Goal: Find specific page/section

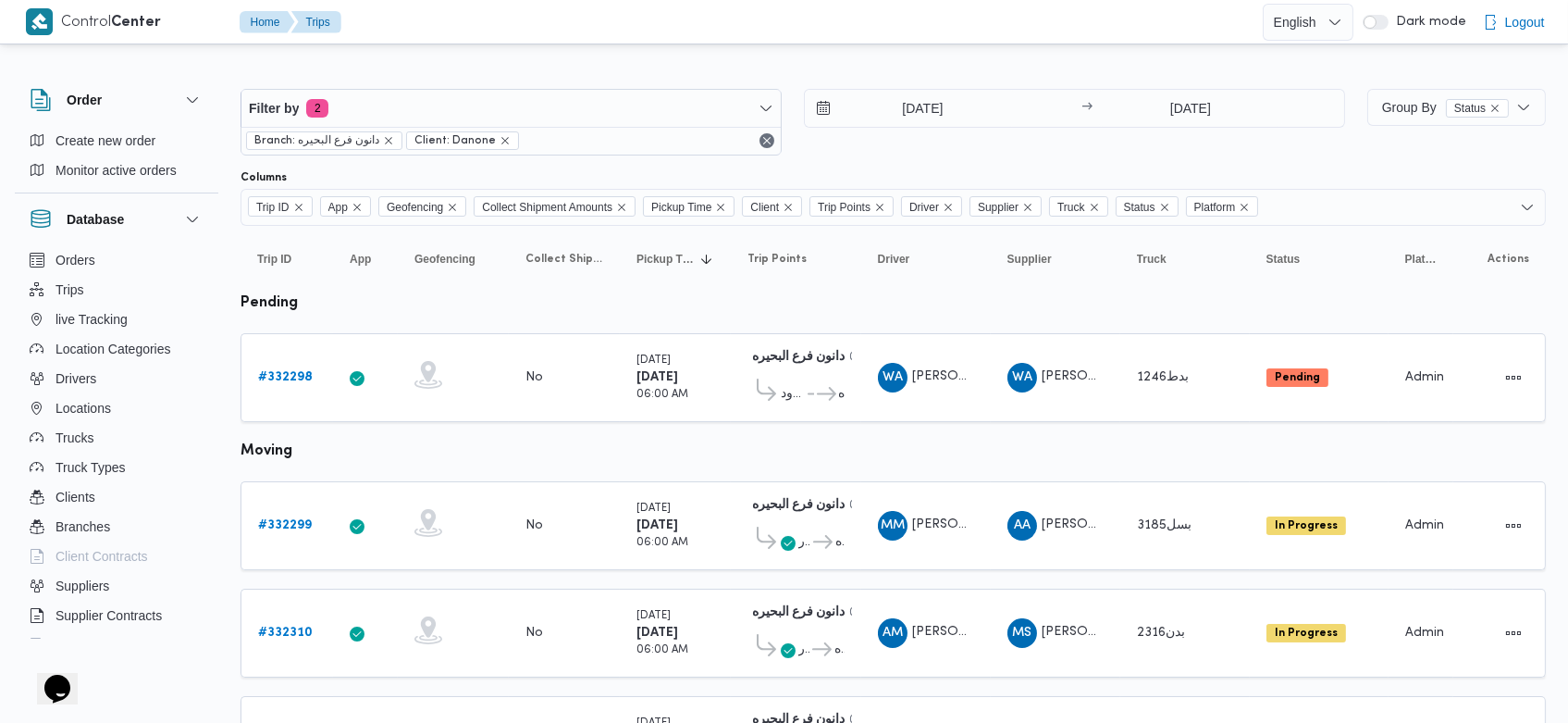
drag, startPoint x: 857, startPoint y: 11, endPoint x: 896, endPoint y: 66, distance: 67.4
click at [896, 66] on div at bounding box center [893, 74] width 1306 height 30
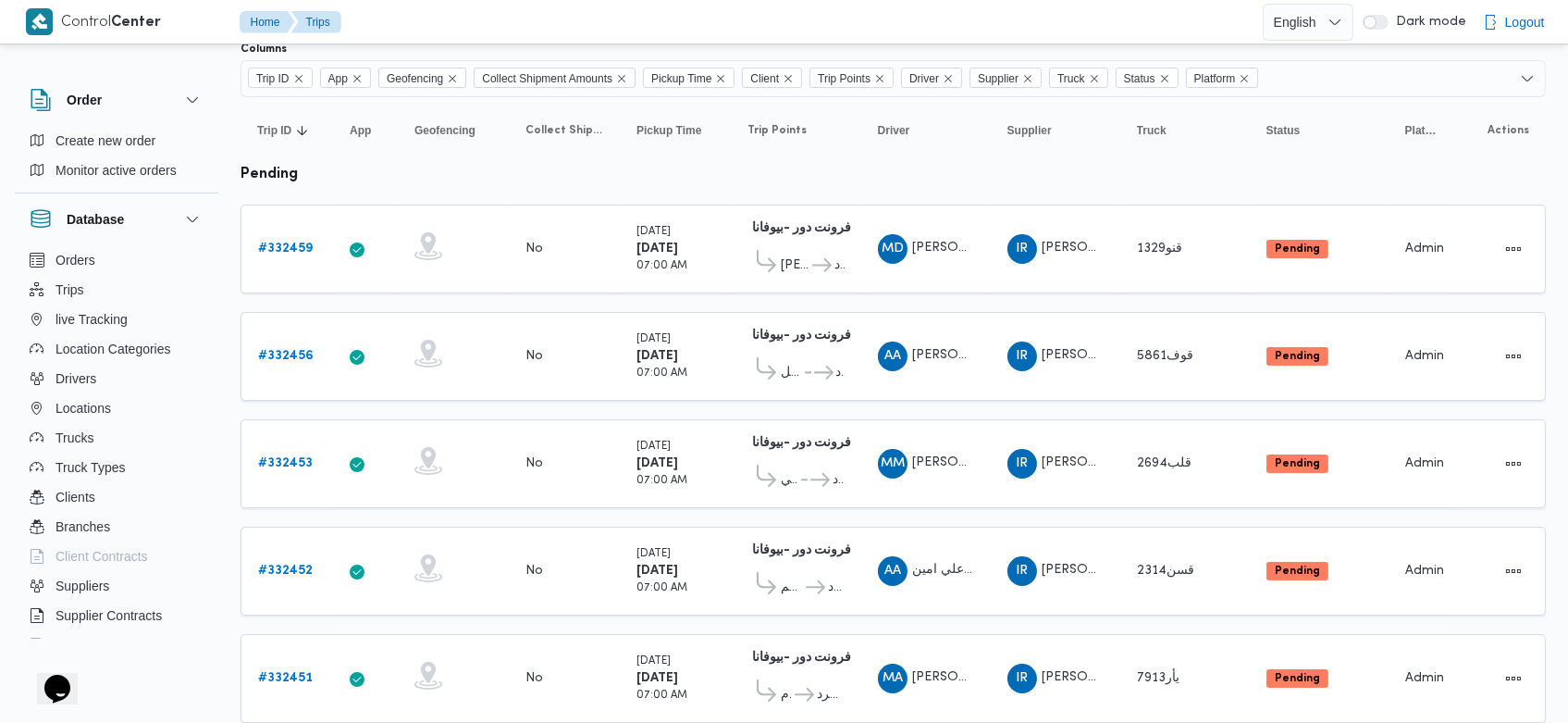
scroll to position [128, 0]
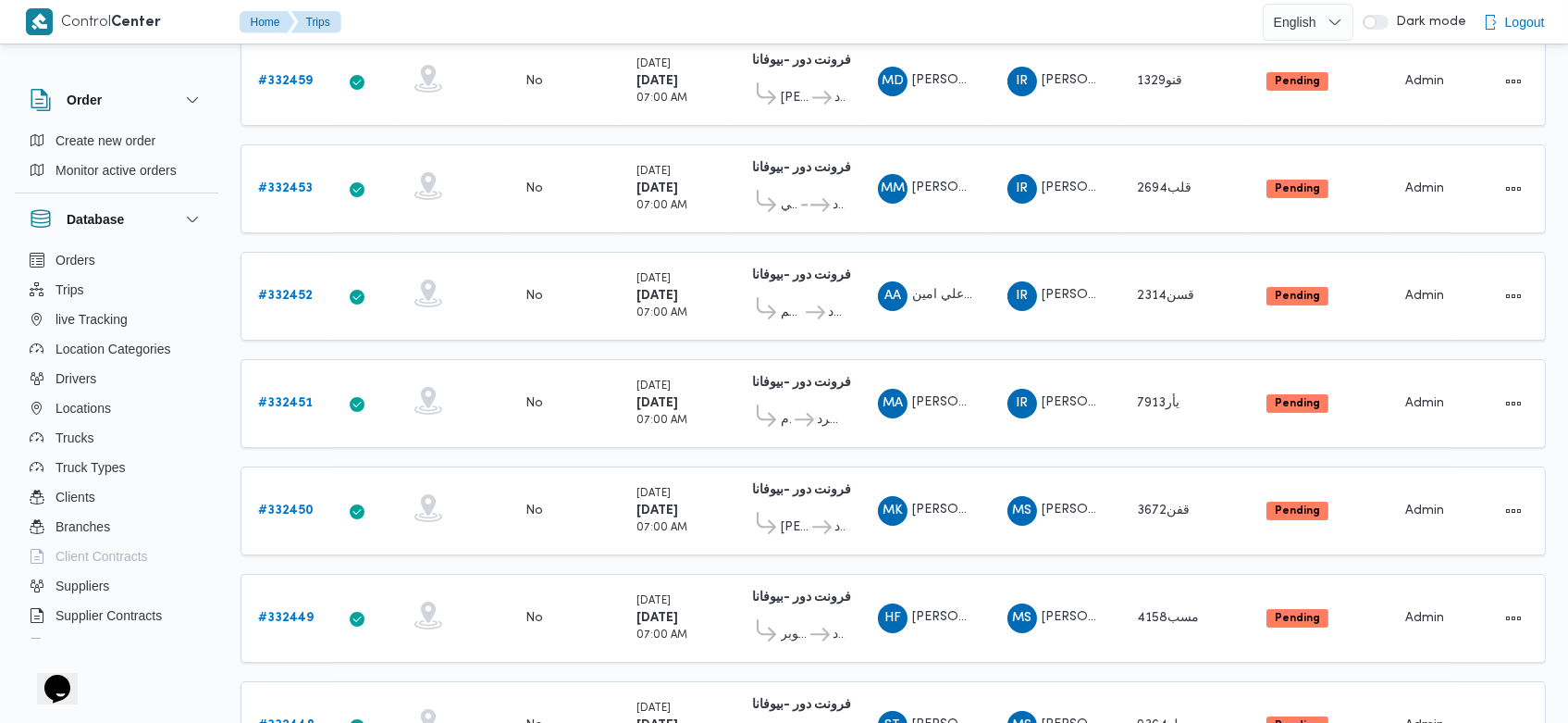
scroll to position [285, 0]
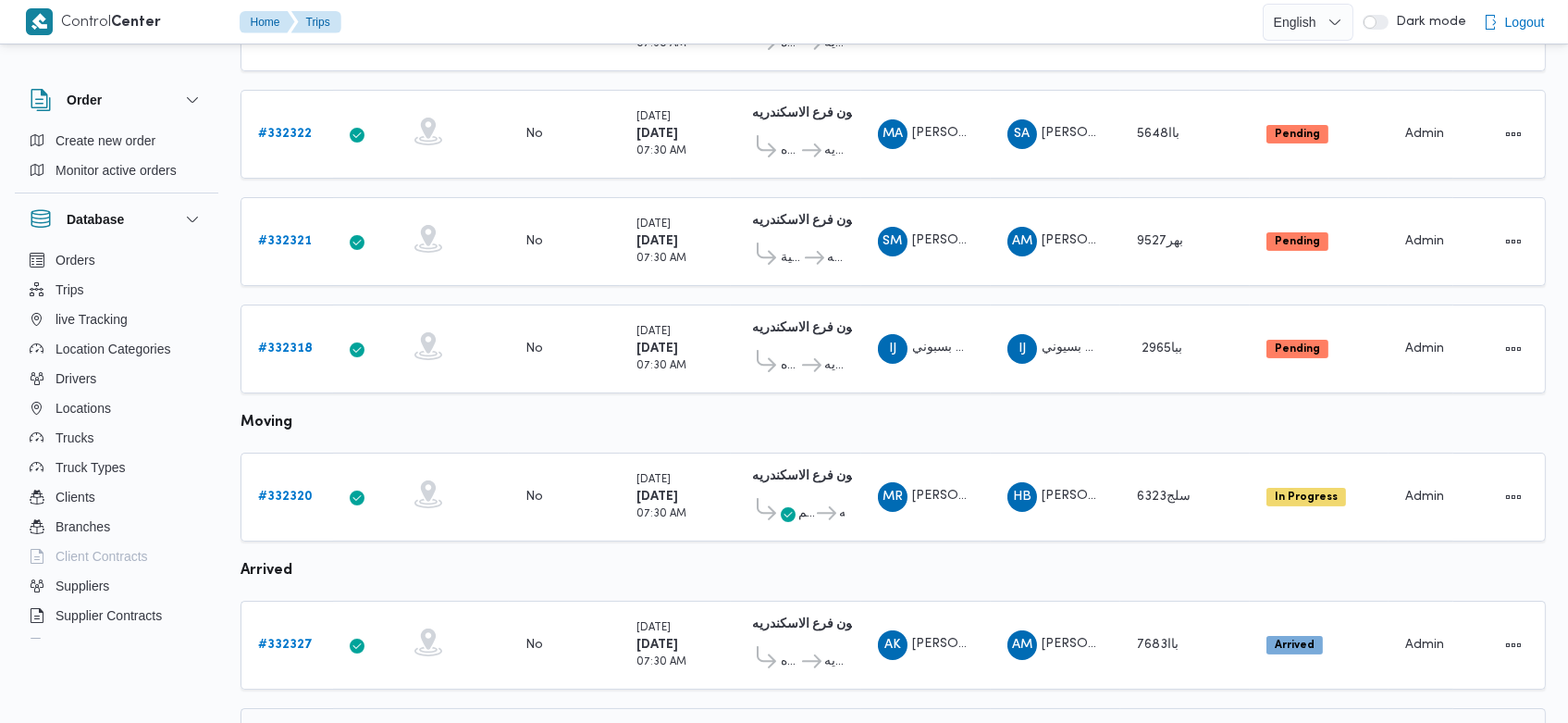
scroll to position [660, 0]
